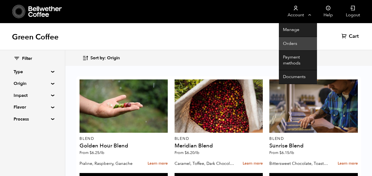
click at [295, 45] on link "Orders" at bounding box center [298, 44] width 38 height 14
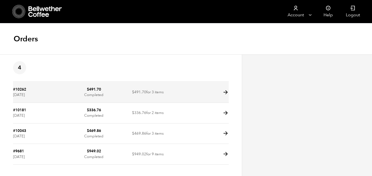
click at [224, 93] on icon at bounding box center [226, 92] width 6 height 6
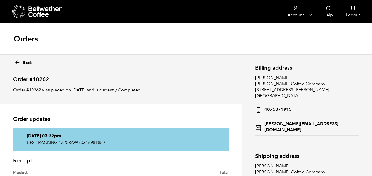
click at [17, 62] on icon at bounding box center [17, 62] width 6 height 6
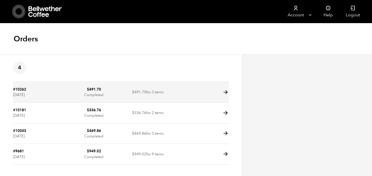
click at [225, 92] on icon at bounding box center [226, 92] width 6 height 6
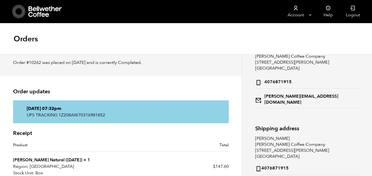
scroll to position [28, 0]
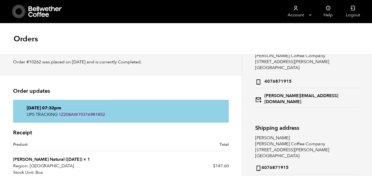
drag, startPoint x: 59, startPoint y: 114, endPoint x: 107, endPoint y: 115, distance: 48.0
click at [107, 115] on p "UPS TRACKING 1Z208AW70316981852" at bounding box center [121, 114] width 189 height 7
copy p "1Z208AW70316981852"
